Goal: Transaction & Acquisition: Obtain resource

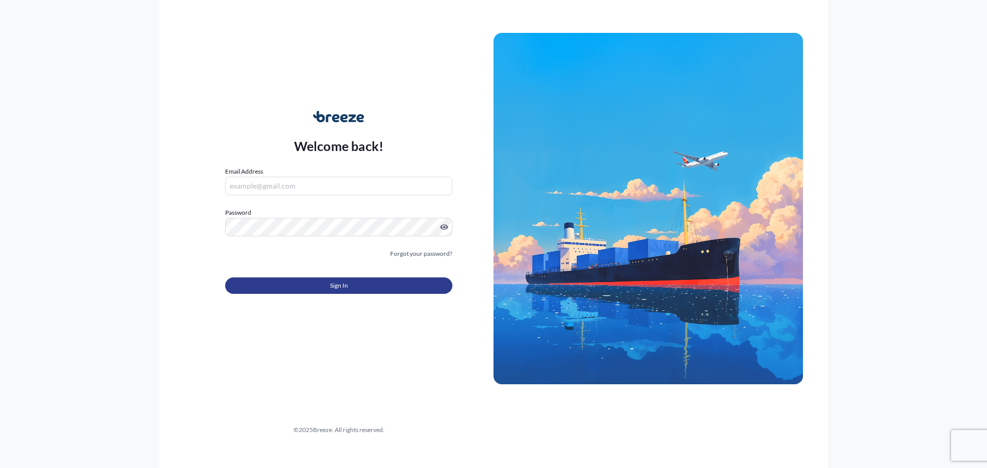
type input "[PERSON_NAME][EMAIL_ADDRESS][PERSON_NAME][DOMAIN_NAME]"
click at [341, 282] on span "Sign In" at bounding box center [339, 286] width 18 height 10
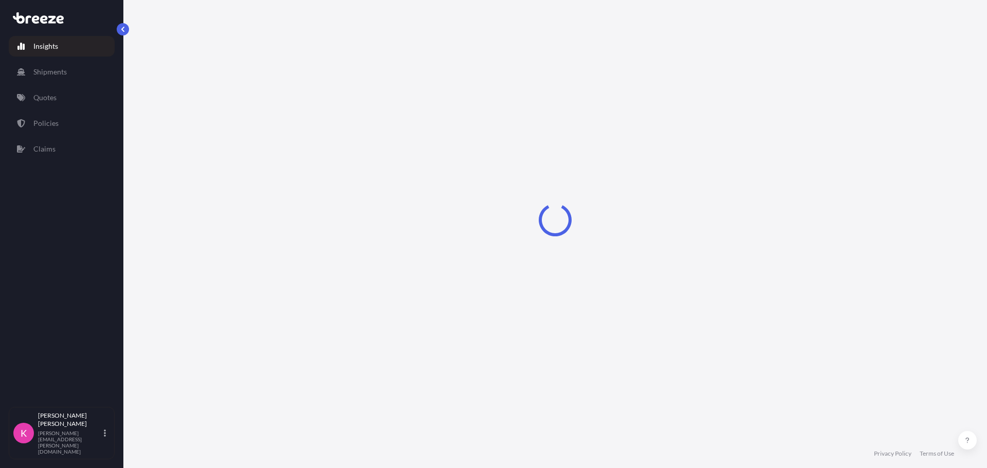
select select "2025"
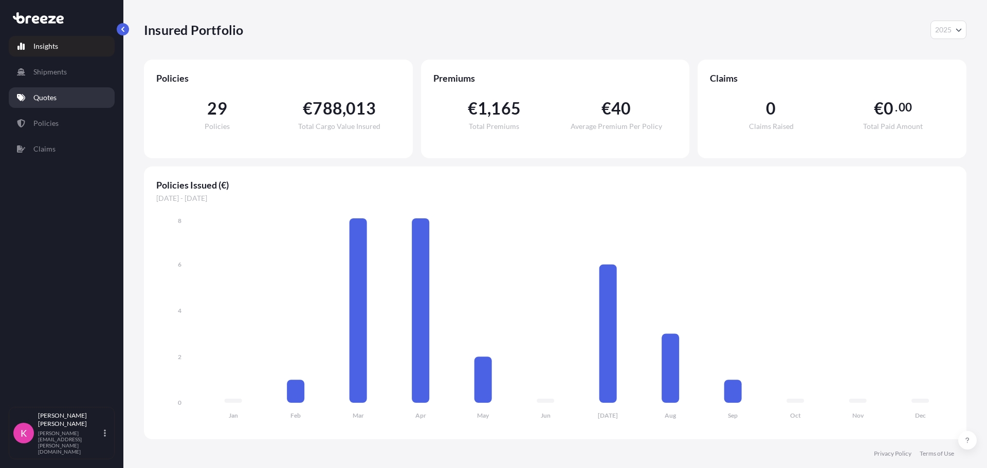
click at [56, 98] on p "Quotes" at bounding box center [44, 98] width 23 height 10
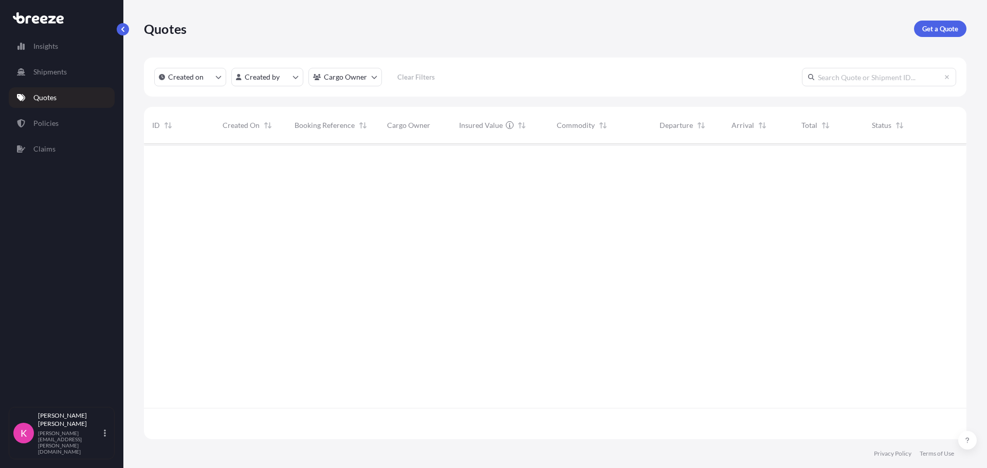
scroll to position [325, 815]
click at [942, 29] on p "Get a Quote" at bounding box center [940, 29] width 36 height 10
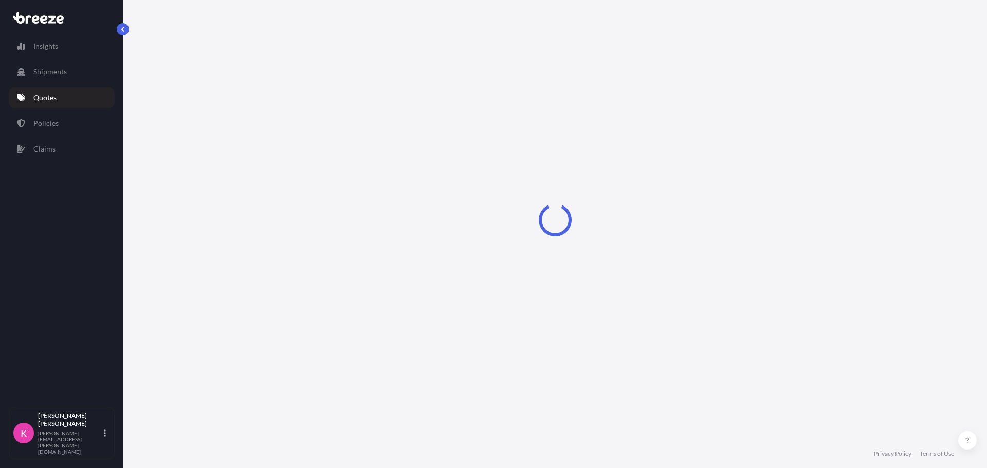
select select "Sea"
select select "1"
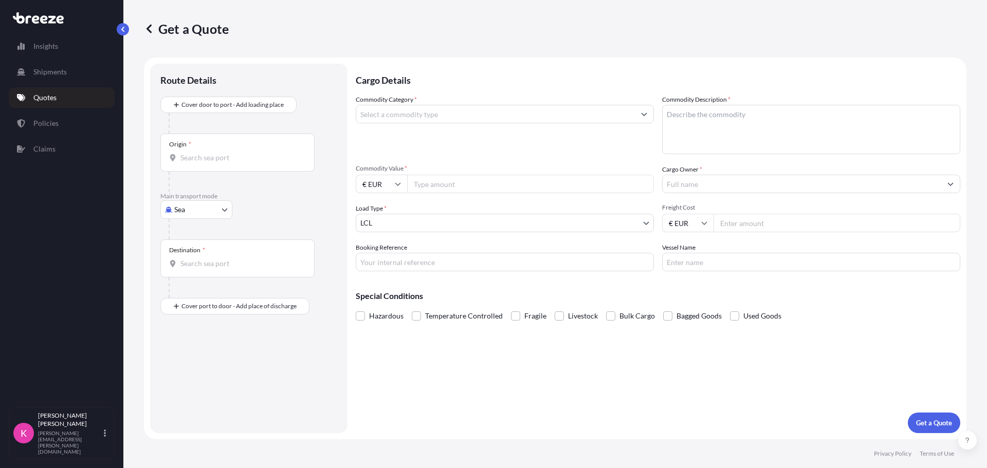
click at [211, 212] on body "Insights Shipments Quotes Policies Claims K [PERSON_NAME] [PERSON_NAME][EMAIL_A…" at bounding box center [493, 234] width 987 height 468
click at [194, 256] on div "Air" at bounding box center [197, 255] width 64 height 19
select select "Air"
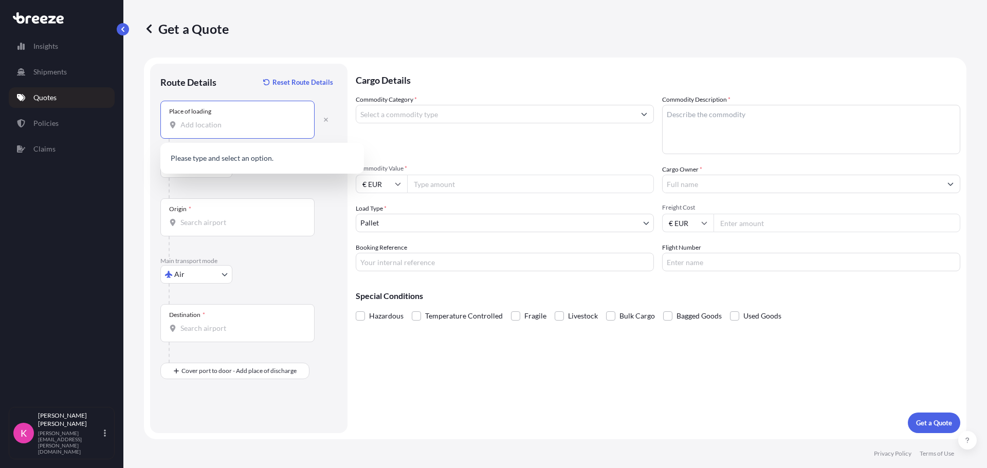
click at [231, 126] on input "Place of loading" at bounding box center [240, 125] width 121 height 10
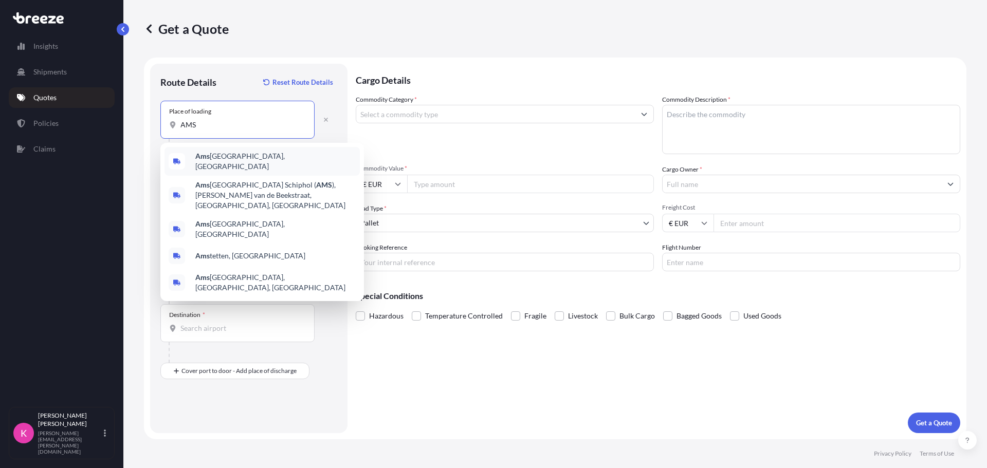
click at [226, 158] on span "Ams terdam, [GEOGRAPHIC_DATA]" at bounding box center [275, 161] width 160 height 21
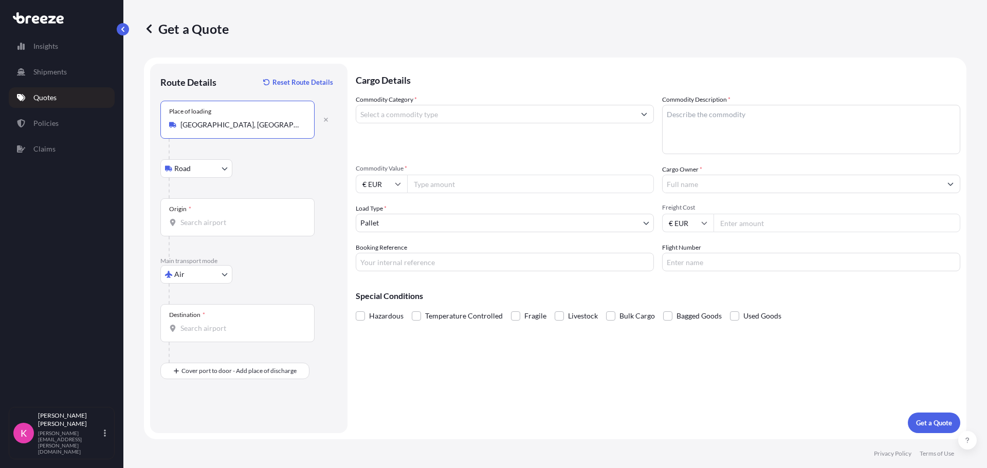
drag, startPoint x: 269, startPoint y: 125, endPoint x: 172, endPoint y: 122, distance: 96.7
click at [172, 122] on div "[GEOGRAPHIC_DATA], [GEOGRAPHIC_DATA]" at bounding box center [237, 125] width 137 height 10
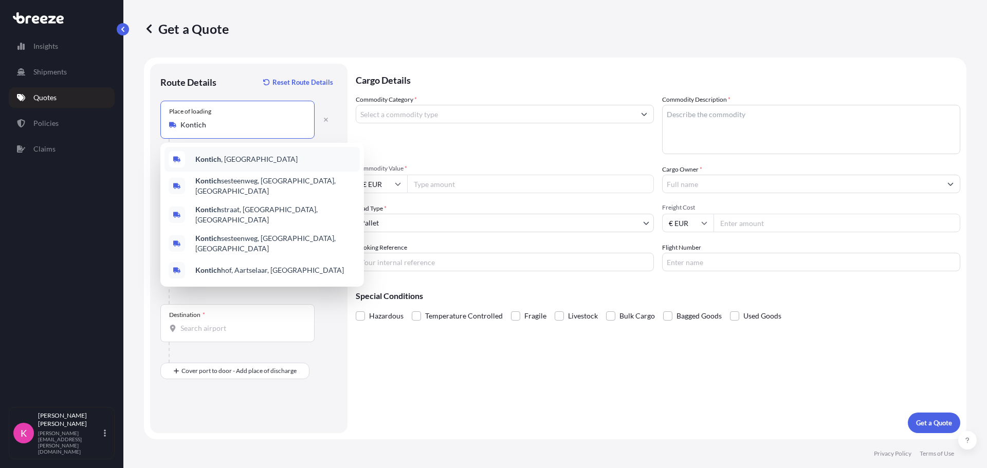
click at [238, 157] on span "Kontich , [GEOGRAPHIC_DATA]" at bounding box center [246, 159] width 102 height 10
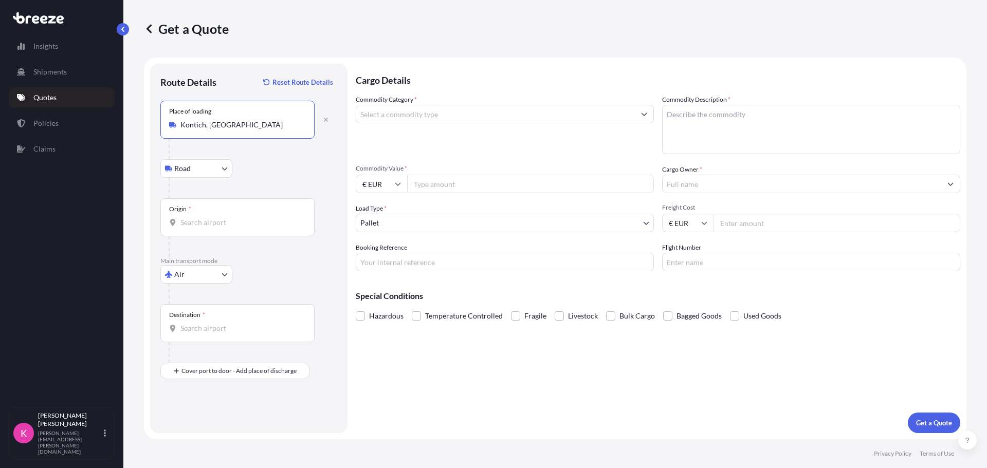
type input "Kontich, [GEOGRAPHIC_DATA]"
click at [223, 222] on input "Origin *" at bounding box center [240, 222] width 121 height 10
type input "NLAMS - [GEOGRAPHIC_DATA], [GEOGRAPHIC_DATA]"
click at [213, 332] on input "Destination *" at bounding box center [240, 328] width 121 height 10
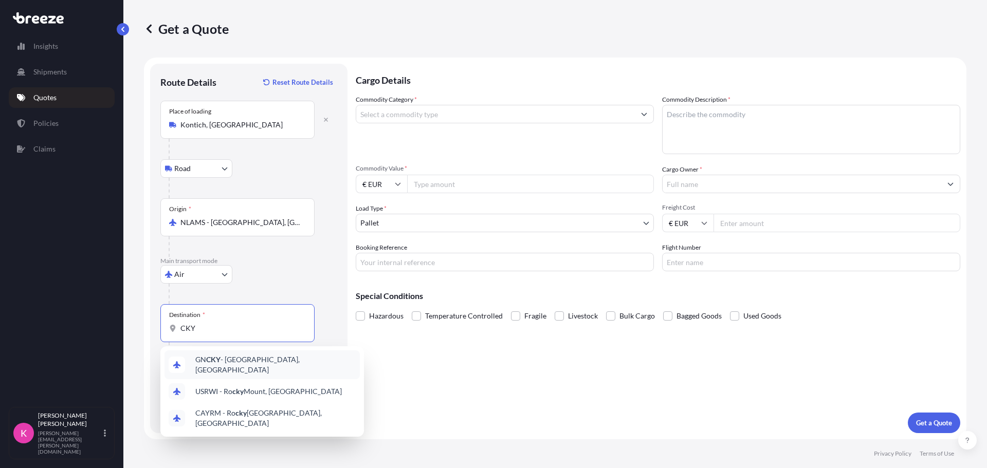
click at [236, 363] on span "GN CKY - [GEOGRAPHIC_DATA], [GEOGRAPHIC_DATA]" at bounding box center [275, 365] width 160 height 21
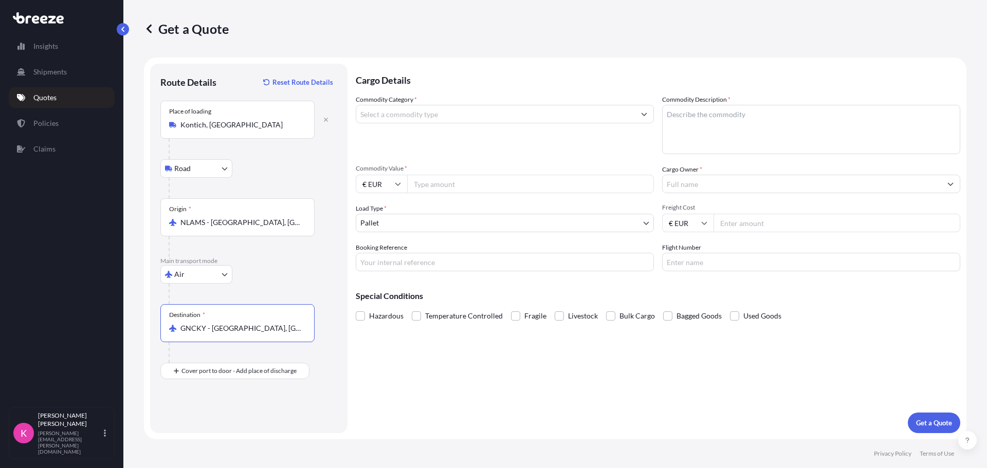
type input "GNCKY - [GEOGRAPHIC_DATA], [GEOGRAPHIC_DATA]"
click at [414, 116] on input "Commodity Category *" at bounding box center [495, 114] width 279 height 19
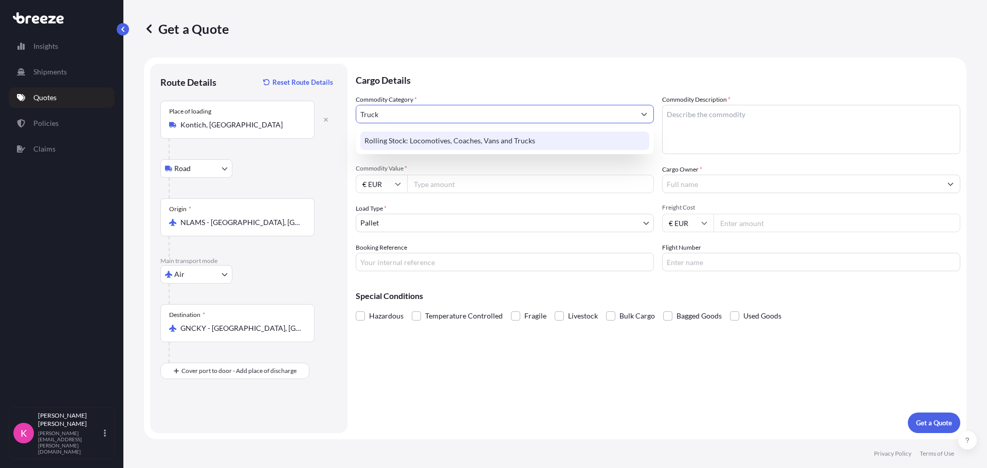
drag, startPoint x: 385, startPoint y: 115, endPoint x: 339, endPoint y: 117, distance: 46.3
click at [339, 117] on form "Route Details Reset Route Details Place of loading Kontich, [GEOGRAPHIC_DATA] R…" at bounding box center [555, 249] width 823 height 382
type input "Spare"
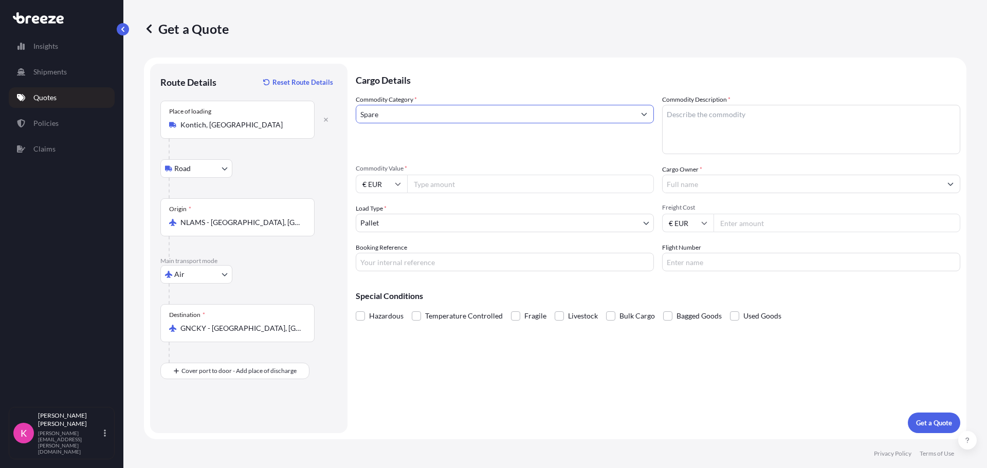
drag, startPoint x: 312, startPoint y: 115, endPoint x: 272, endPoint y: 114, distance: 39.6
click at [274, 115] on form "Route Details Reset Route Details Place of loading Kontich, [GEOGRAPHIC_DATA] R…" at bounding box center [555, 249] width 823 height 382
click at [420, 111] on input "Commodity Category *" at bounding box center [495, 114] width 279 height 19
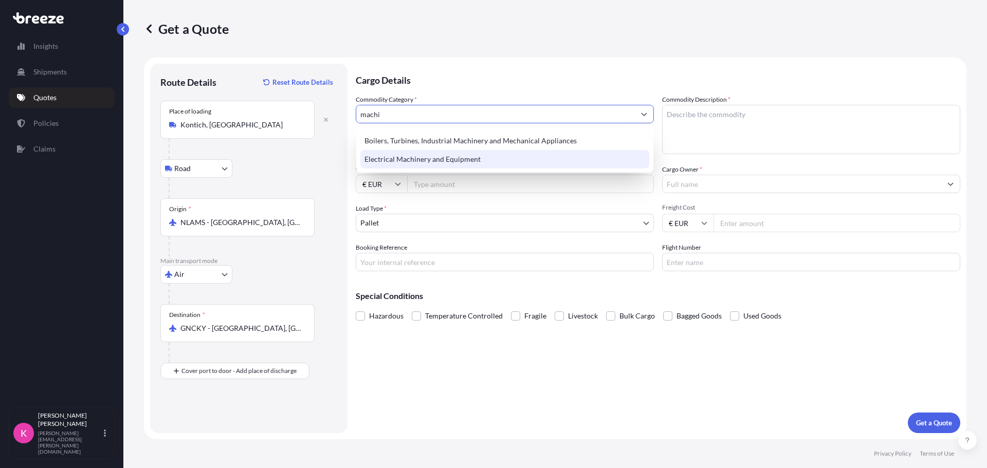
click at [489, 153] on div "Electrical Machinery and Equipment" at bounding box center [504, 159] width 289 height 19
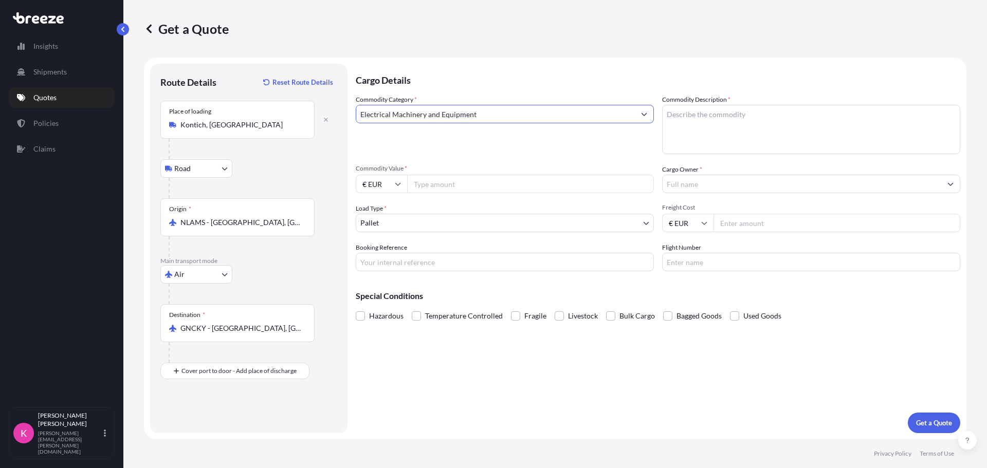
type input "Electrical Machinery and Equipment"
click at [737, 129] on textarea "Commodity Description *" at bounding box center [811, 129] width 298 height 49
type textarea "Truck Parts"
click at [501, 186] on input "Commodity Value *" at bounding box center [530, 184] width 247 height 19
type input "2836"
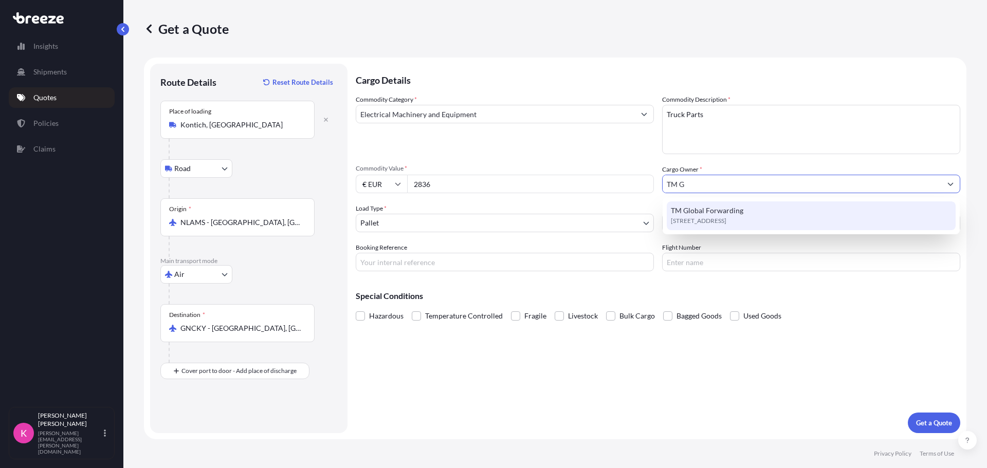
click at [727, 210] on span "TM Global Forwarding" at bounding box center [707, 211] width 72 height 10
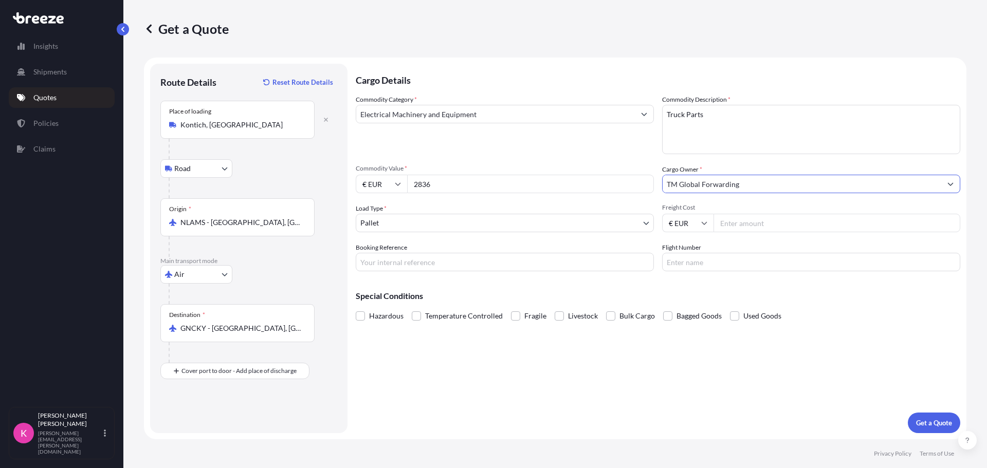
type input "TM Global Forwarding"
click at [756, 223] on input "Freight Cost" at bounding box center [837, 223] width 247 height 19
type input "1000"
type input "2VEA5100008"
type input "LH..."
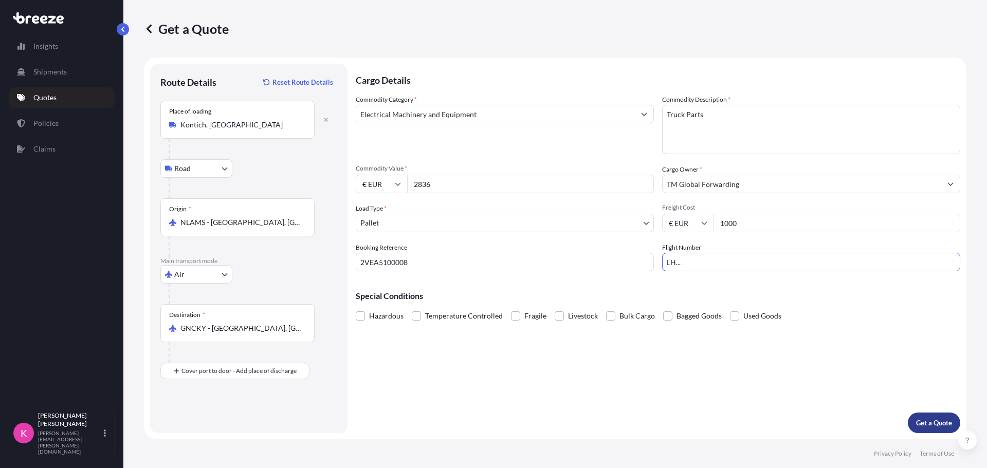
click at [943, 421] on p "Get a Quote" at bounding box center [934, 423] width 36 height 10
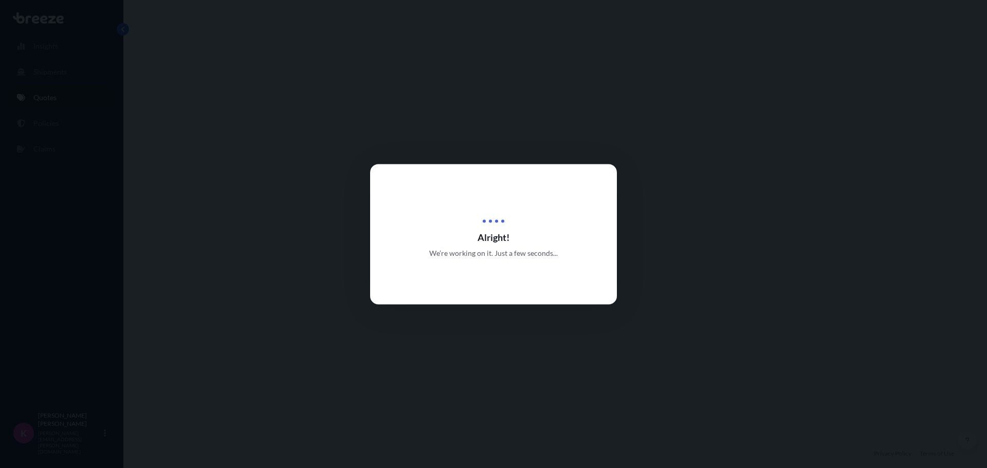
select select "Road"
select select "Air"
select select "1"
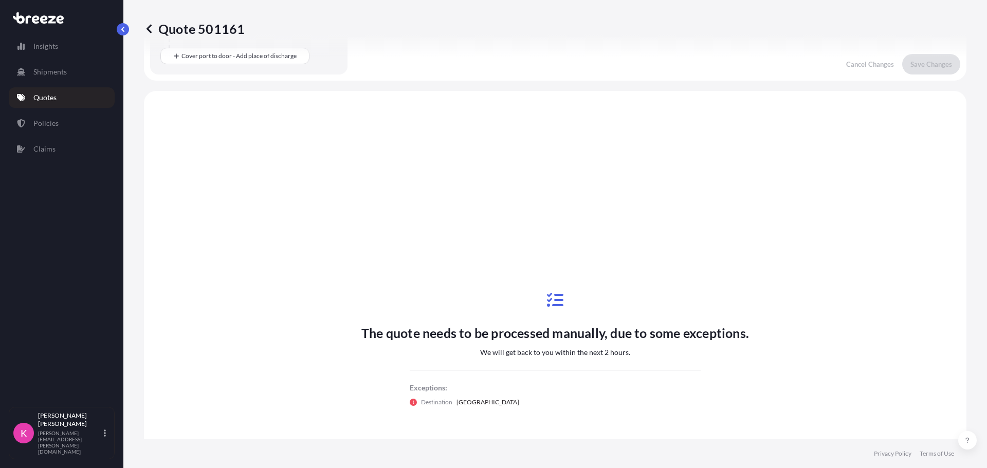
scroll to position [351, 0]
